Goal: Information Seeking & Learning: Learn about a topic

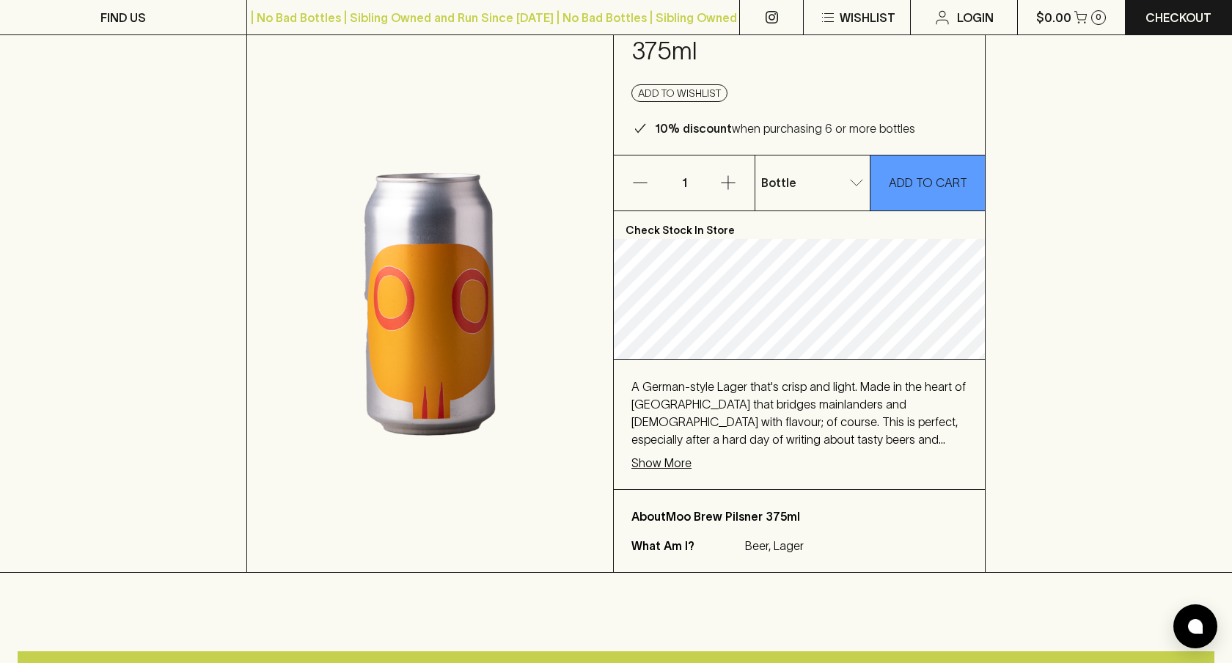
scroll to position [115, 0]
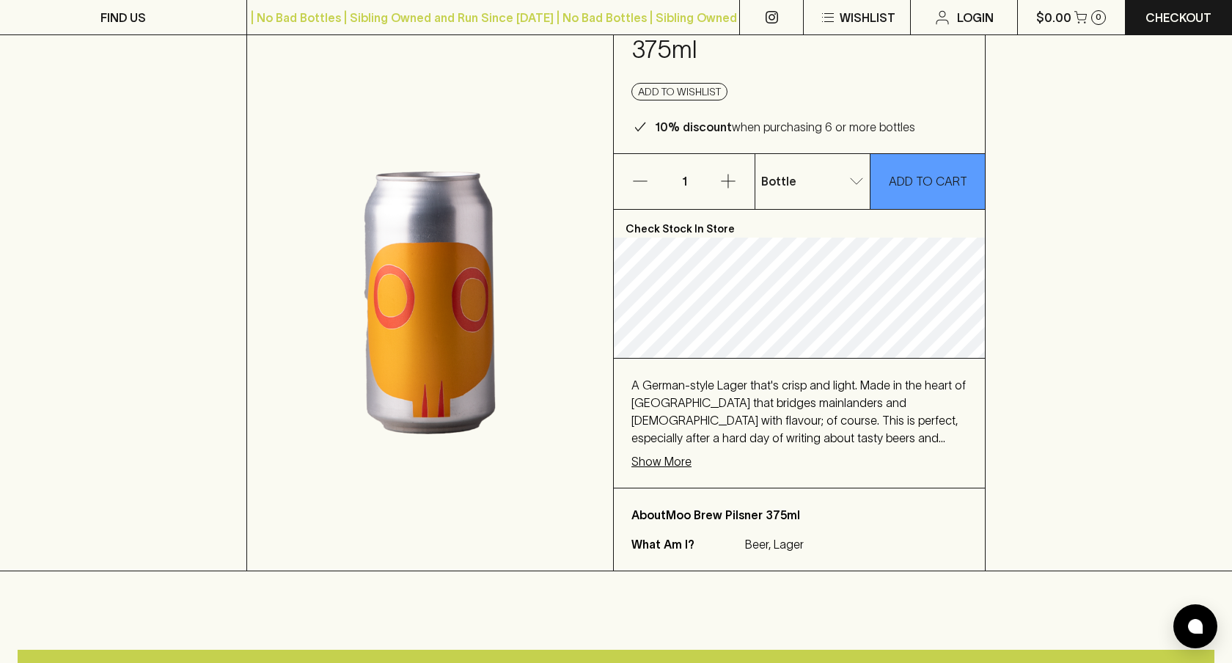
click at [664, 460] on p "Show More" at bounding box center [661, 461] width 60 height 18
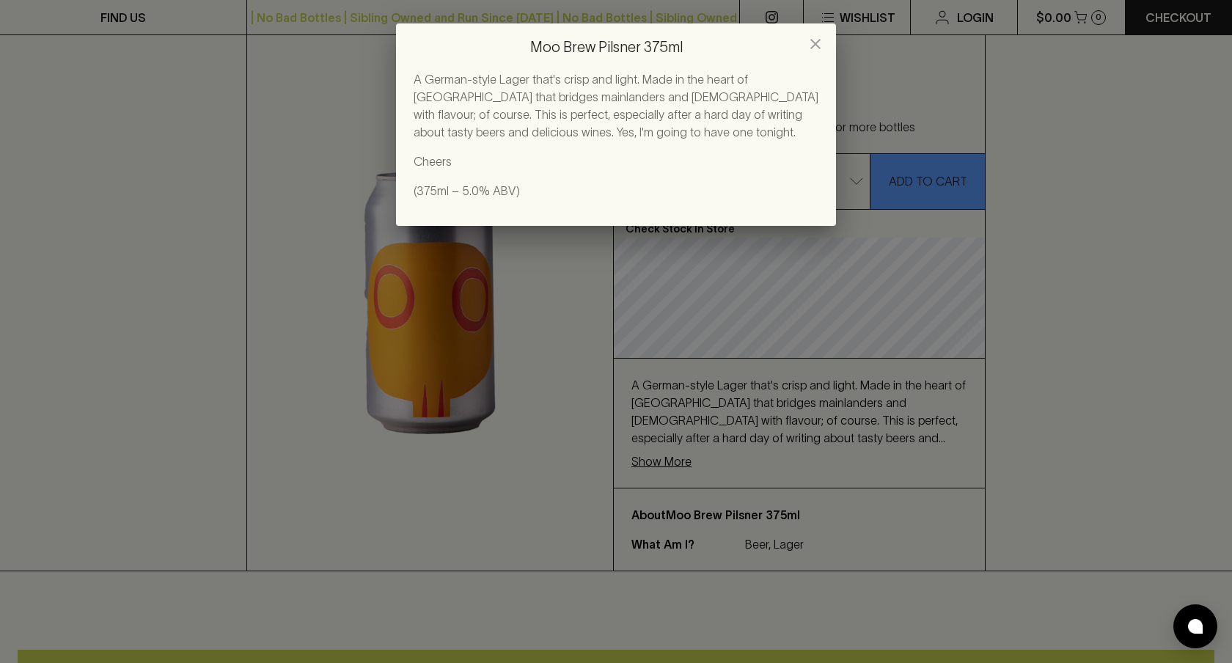
click at [672, 425] on div "Moo Brew Pilsner 375ml A German-style Lager that's crisp and light. Made in the…" at bounding box center [616, 331] width 1232 height 663
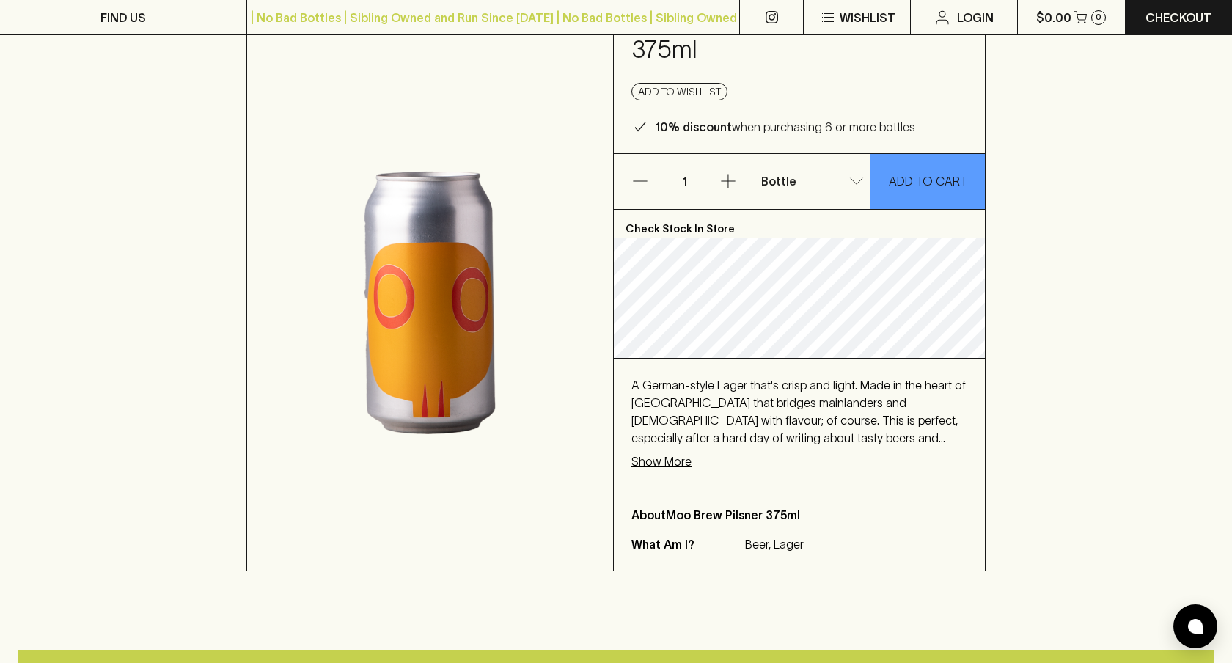
click at [653, 463] on p "Show More" at bounding box center [661, 461] width 60 height 18
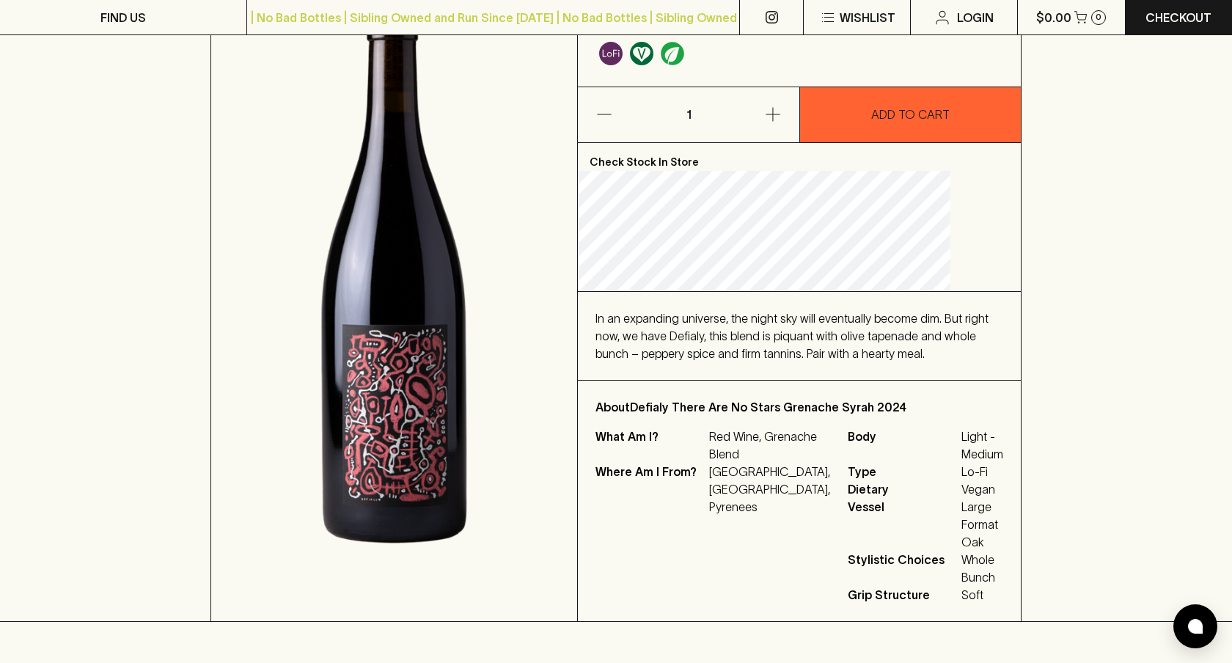
scroll to position [238, 0]
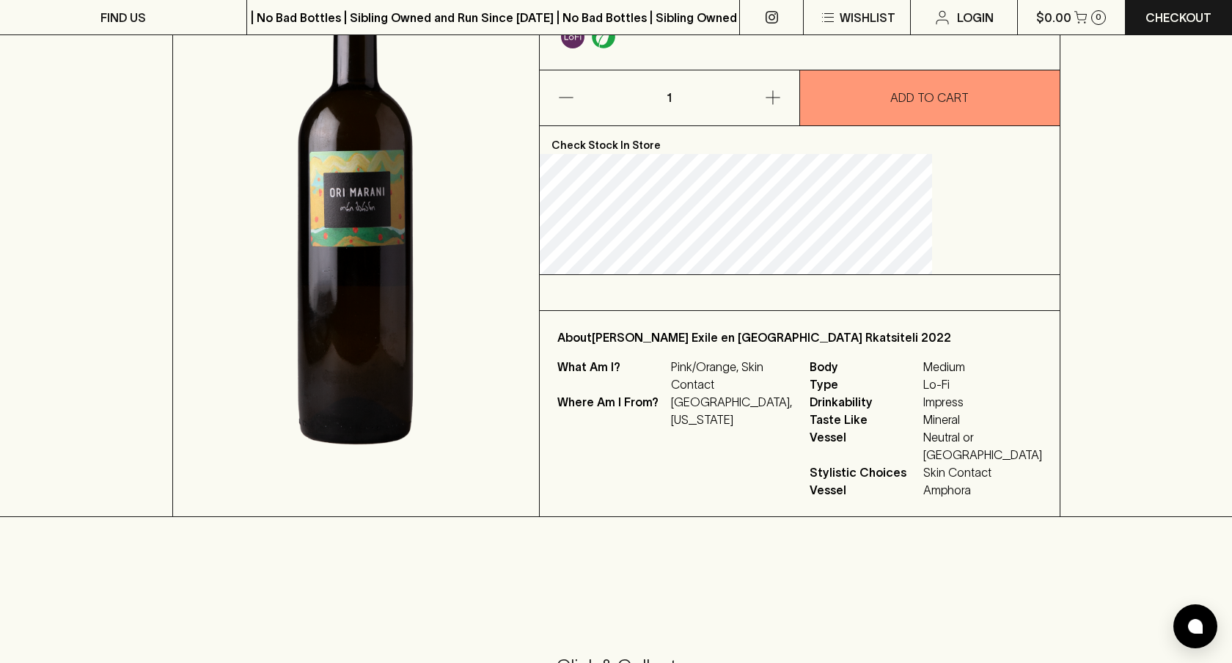
scroll to position [272, 0]
